Goal: Entertainment & Leisure: Consume media (video, audio)

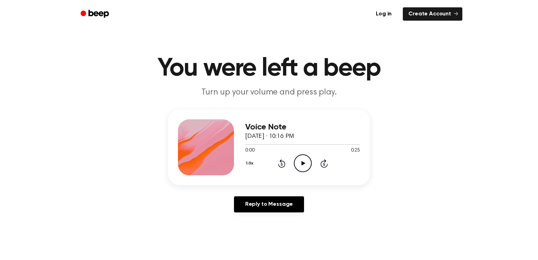
click at [300, 164] on icon "Play Audio" at bounding box center [303, 164] width 18 height 18
click at [302, 173] on div "Voice Note [DATE] · 10:20 PM 0:00 0:28 Your browser does not support the [objec…" at bounding box center [302, 147] width 115 height 56
click at [307, 148] on div "0:00 0:28" at bounding box center [302, 150] width 115 height 7
click at [300, 163] on icon "Play Audio" at bounding box center [303, 164] width 18 height 18
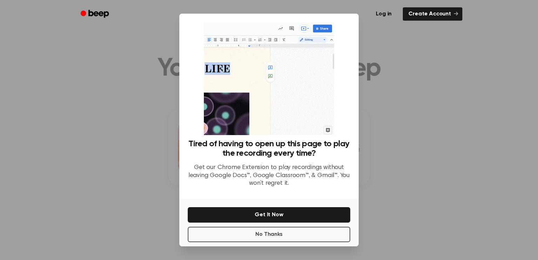
click at [306, 226] on div "No Thanks Get It Now" at bounding box center [268, 223] width 179 height 48
click at [306, 232] on button "No Thanks" at bounding box center [269, 234] width 163 height 15
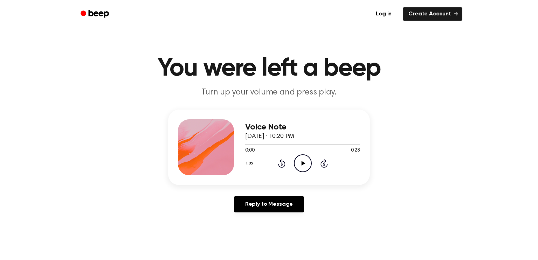
click at [306, 161] on icon "Play Audio" at bounding box center [303, 164] width 18 height 18
click at [304, 161] on icon "Play Audio" at bounding box center [303, 164] width 18 height 18
click at [304, 157] on icon "Pause Audio" at bounding box center [303, 164] width 18 height 18
click at [304, 159] on icon "Play Audio" at bounding box center [303, 164] width 18 height 18
